Goal: Complete application form

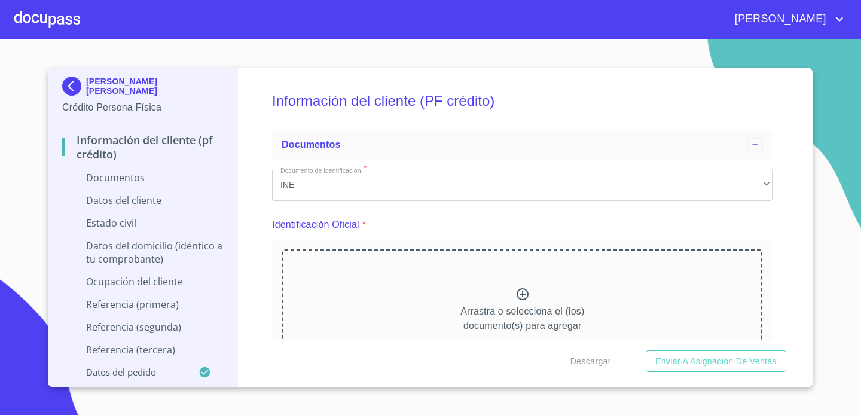
click at [42, 19] on div at bounding box center [47, 19] width 66 height 38
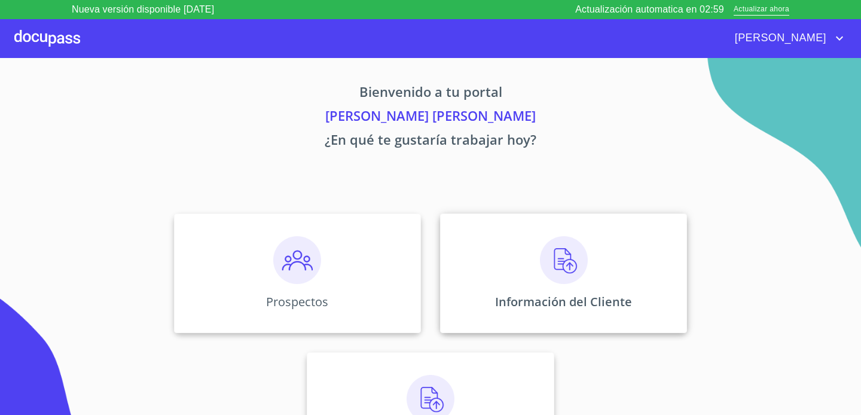
click at [539, 285] on div "Información del Cliente" at bounding box center [563, 273] width 247 height 120
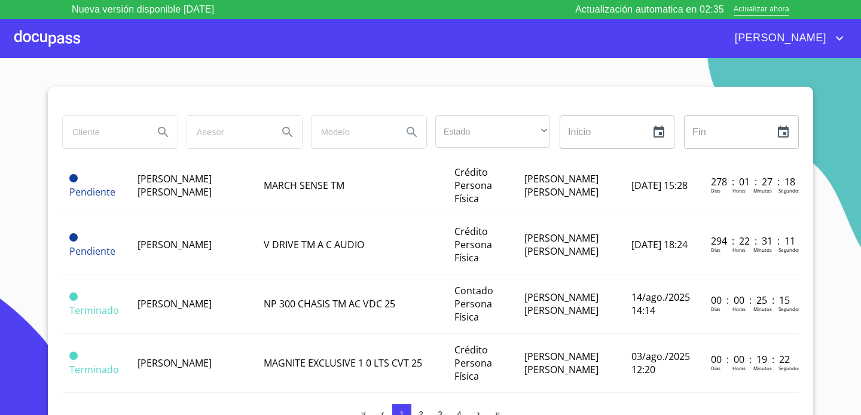
scroll to position [283, 0]
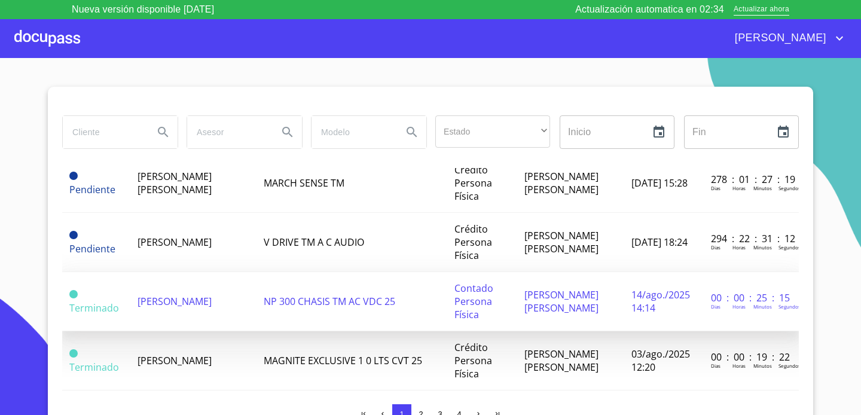
click at [146, 302] on span "[PERSON_NAME]" at bounding box center [174, 301] width 74 height 13
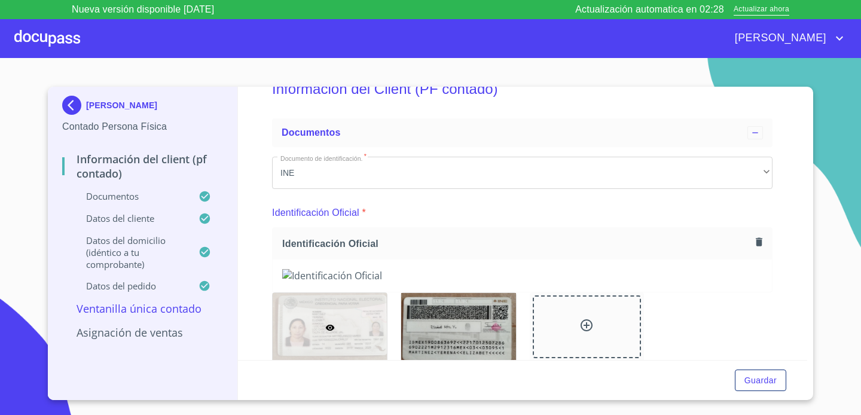
scroll to position [39, 0]
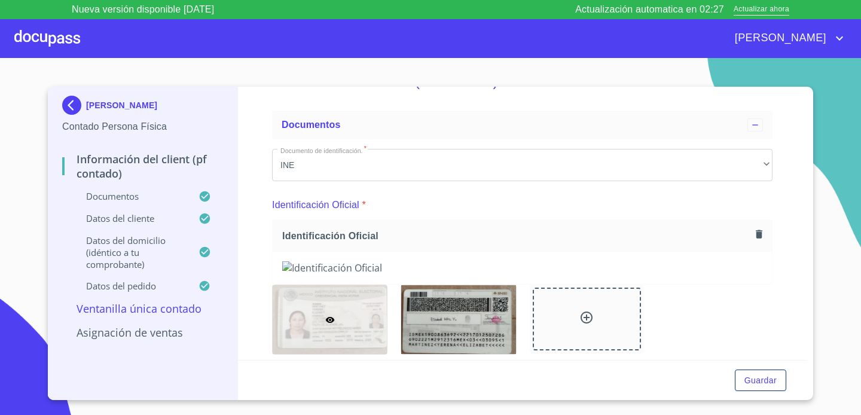
click at [761, 231] on icon "button" at bounding box center [758, 233] width 11 height 11
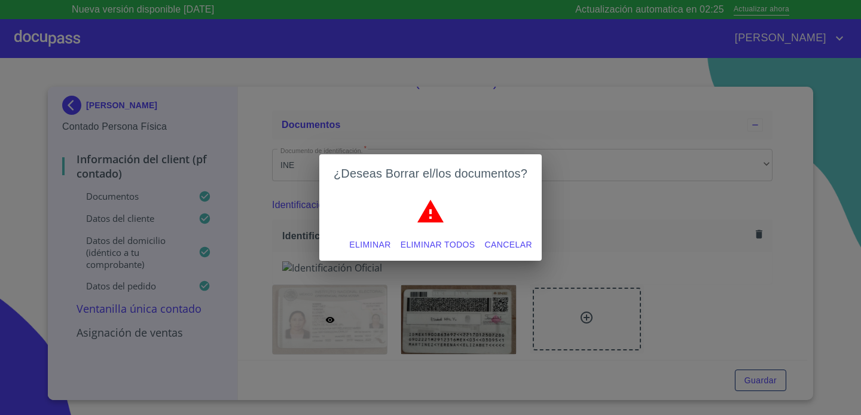
click at [415, 246] on span "Eliminar todos" at bounding box center [438, 244] width 75 height 15
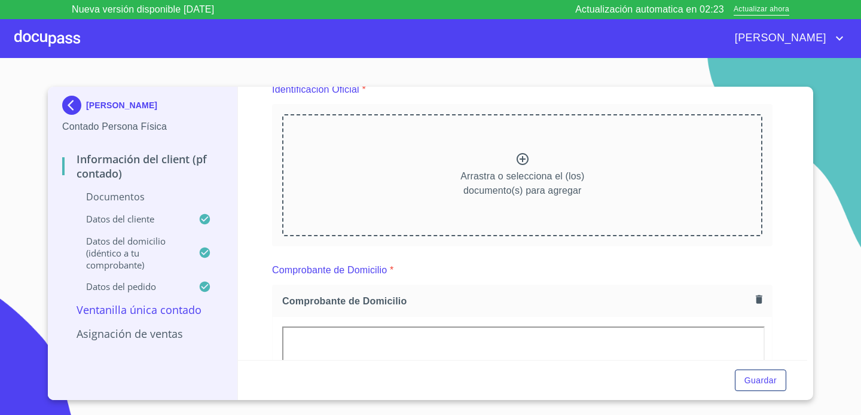
scroll to position [158, 0]
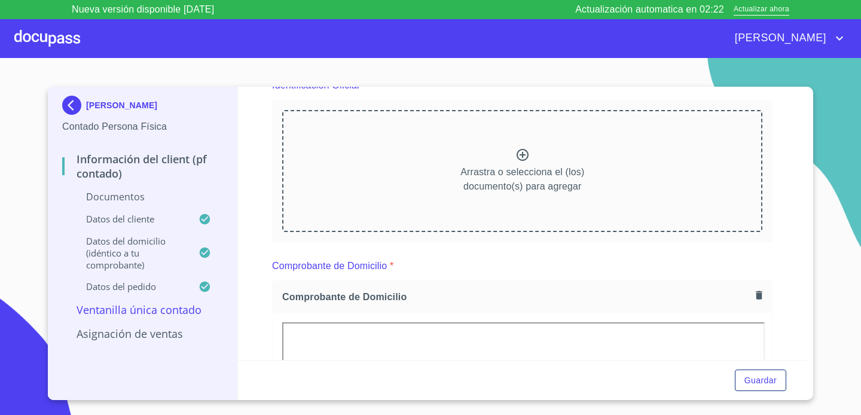
click at [522, 154] on icon at bounding box center [523, 155] width 12 height 12
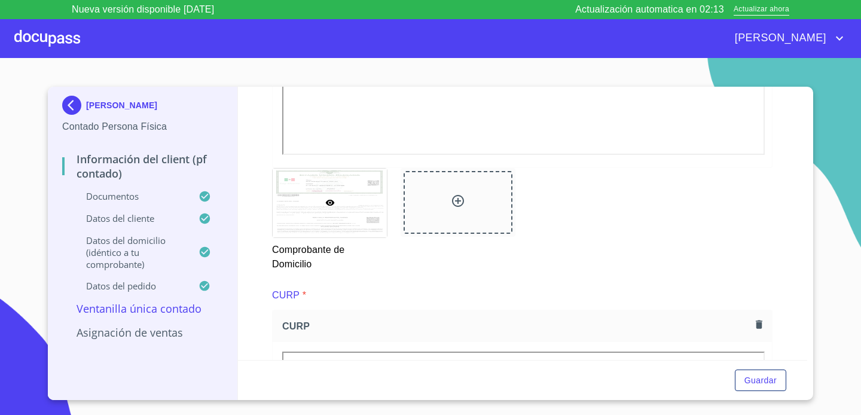
scroll to position [676, 0]
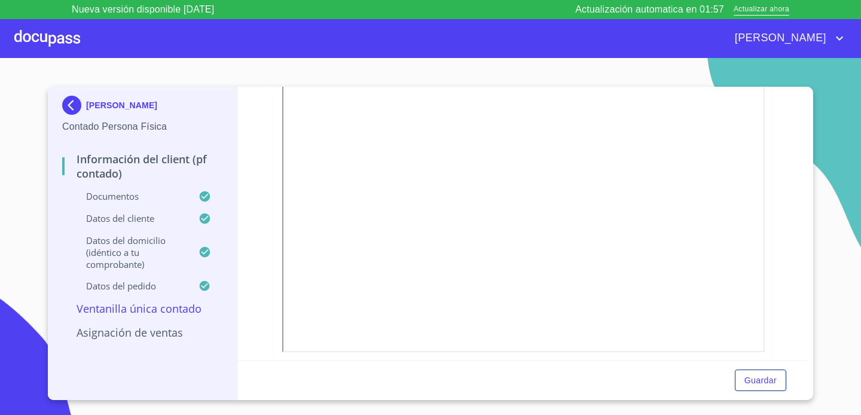
scroll to position [980, 0]
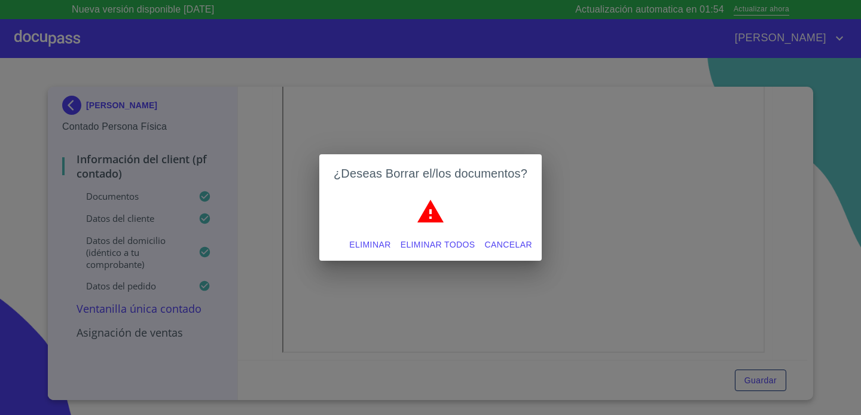
click at [429, 240] on span "Eliminar todos" at bounding box center [438, 244] width 75 height 15
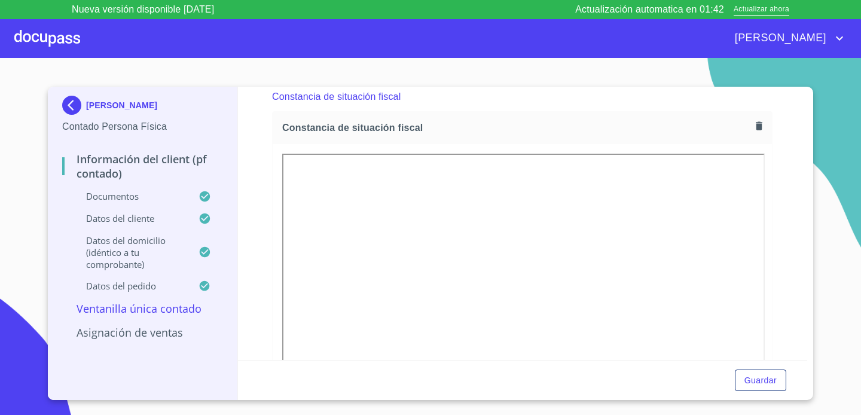
scroll to position [1052, 0]
click at [753, 379] on span "Guardar" at bounding box center [760, 380] width 32 height 15
